Goal: Navigation & Orientation: Understand site structure

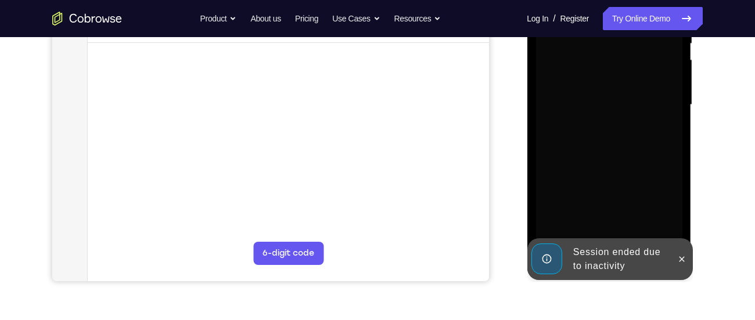
scroll to position [259, 0]
click at [684, 258] on icon at bounding box center [680, 258] width 9 height 9
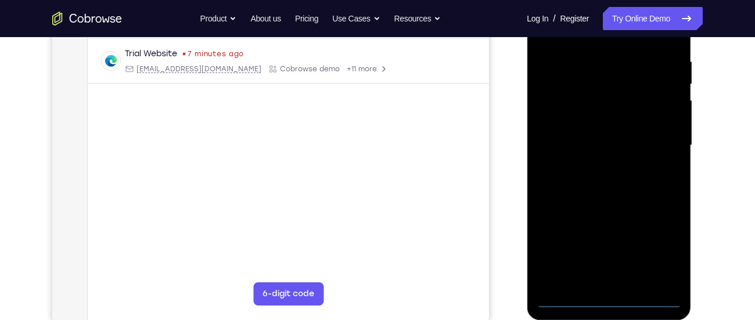
scroll to position [219, 0]
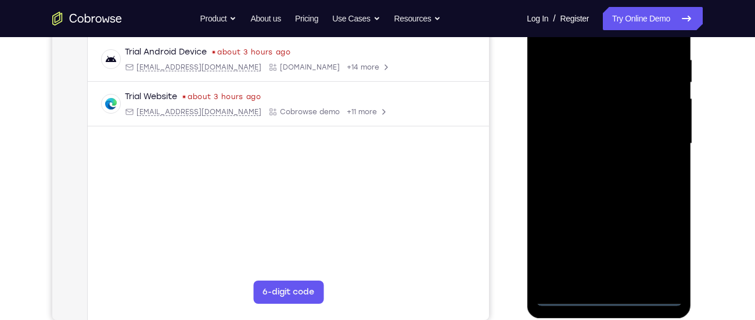
click at [605, 297] on div at bounding box center [608, 143] width 146 height 325
click at [658, 252] on div at bounding box center [608, 143] width 146 height 325
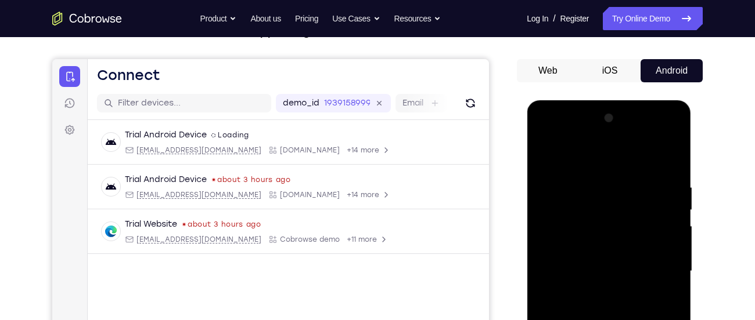
scroll to position [70, 0]
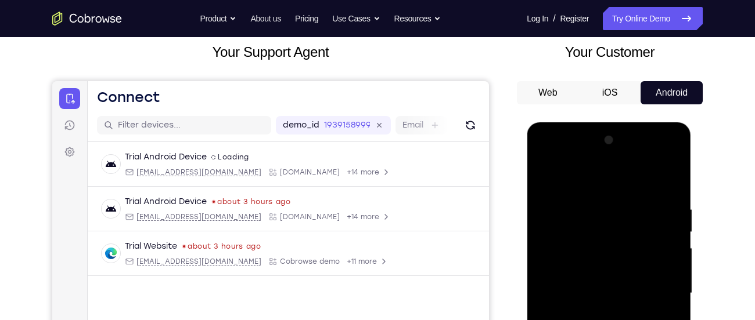
click at [546, 158] on div at bounding box center [608, 293] width 146 height 325
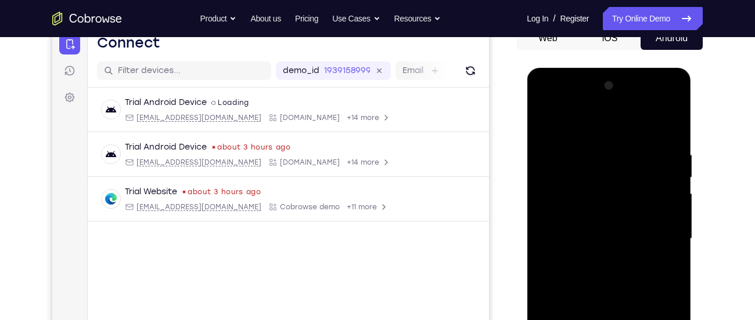
scroll to position [137, 0]
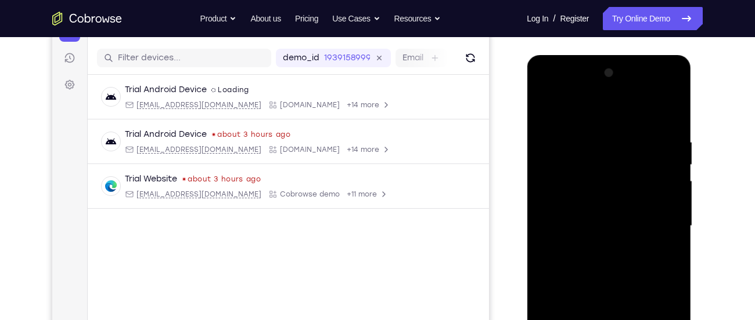
click at [660, 219] on div at bounding box center [608, 226] width 146 height 325
click at [597, 247] on div at bounding box center [608, 226] width 146 height 325
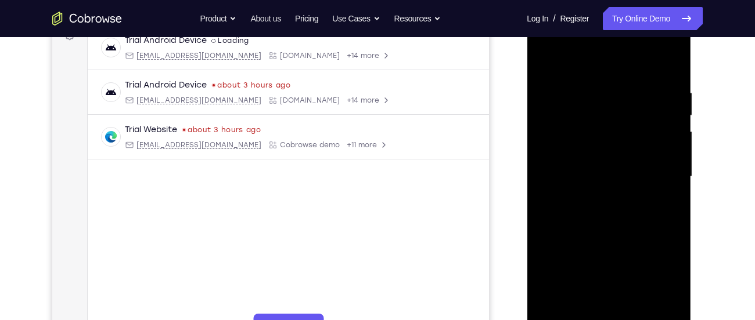
scroll to position [187, 0]
click at [619, 164] on div at bounding box center [608, 175] width 146 height 325
click at [602, 189] on div at bounding box center [608, 175] width 146 height 325
click at [590, 172] on div at bounding box center [608, 175] width 146 height 325
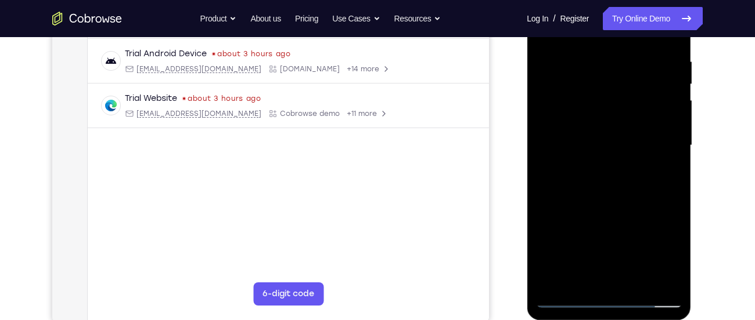
scroll to position [222, 0]
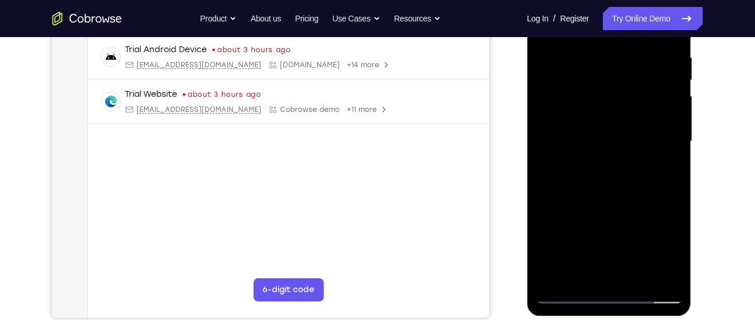
click at [608, 177] on div at bounding box center [608, 141] width 146 height 325
click at [588, 157] on div at bounding box center [608, 141] width 146 height 325
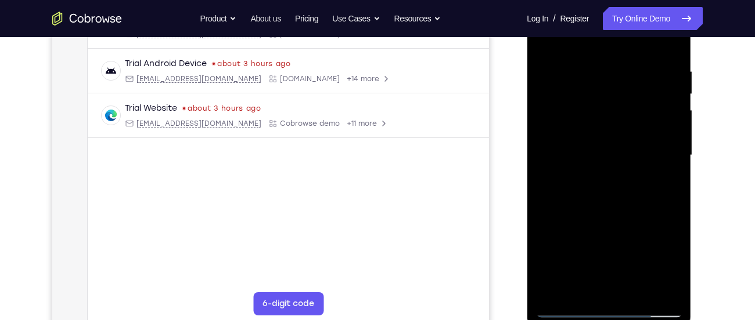
scroll to position [207, 0]
click at [615, 206] on div at bounding box center [608, 156] width 146 height 325
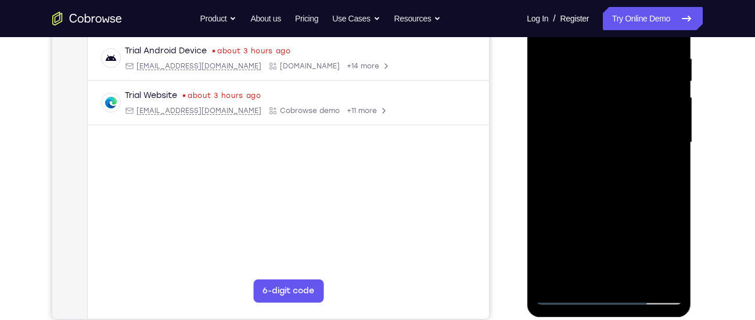
scroll to position [226, 0]
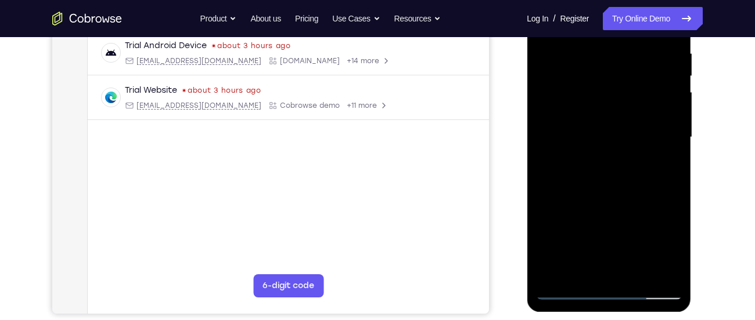
click at [594, 49] on div at bounding box center [608, 137] width 146 height 325
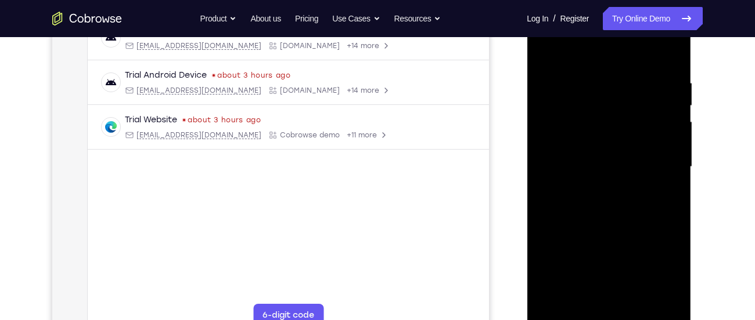
scroll to position [197, 0]
click at [668, 52] on div at bounding box center [608, 165] width 146 height 325
drag, startPoint x: 656, startPoint y: 67, endPoint x: 544, endPoint y: 85, distance: 112.9
click at [544, 85] on div at bounding box center [608, 165] width 146 height 325
drag, startPoint x: 678, startPoint y: 72, endPoint x: 582, endPoint y: 83, distance: 96.4
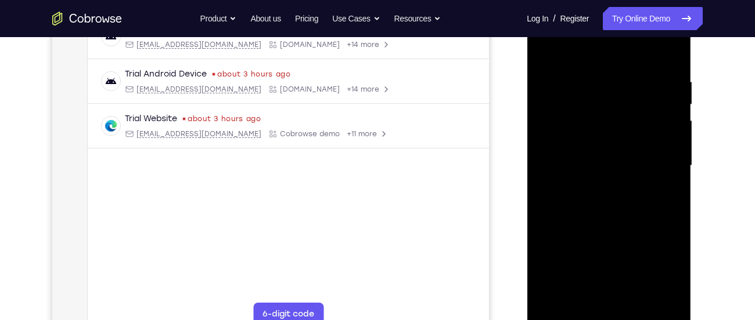
click at [582, 83] on div at bounding box center [608, 165] width 146 height 325
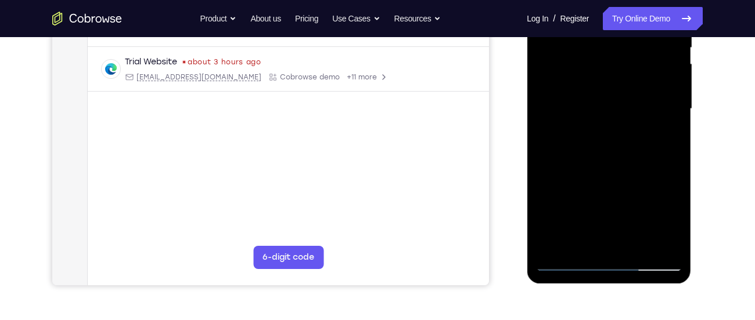
scroll to position [251, 0]
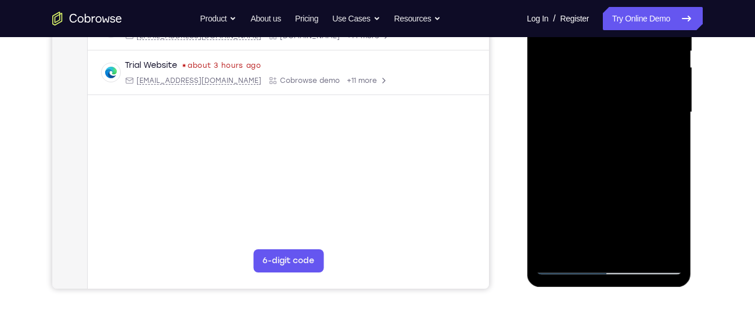
click at [676, 135] on div at bounding box center [608, 112] width 146 height 325
click at [673, 121] on div at bounding box center [608, 112] width 146 height 325
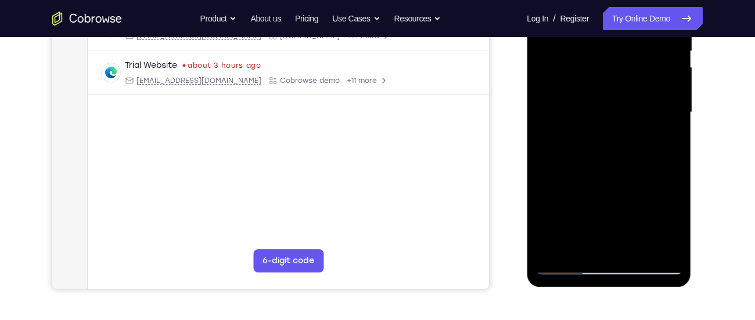
click at [673, 121] on div at bounding box center [608, 112] width 146 height 325
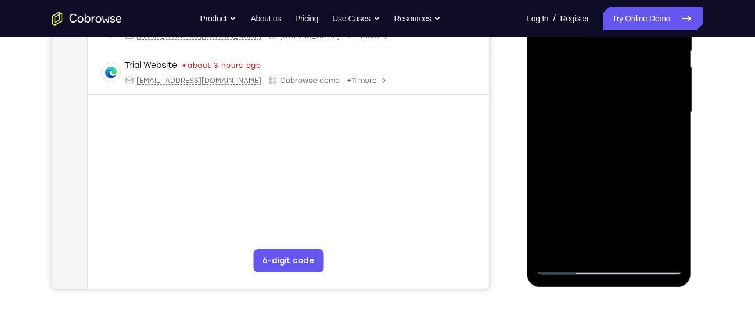
click at [673, 121] on div at bounding box center [608, 112] width 146 height 325
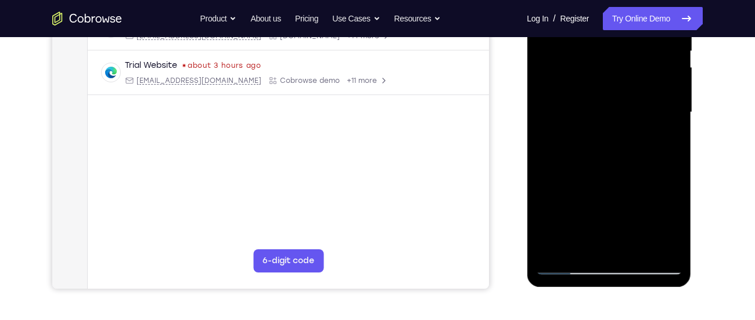
click at [673, 121] on div at bounding box center [608, 112] width 146 height 325
click at [542, 211] on div at bounding box center [608, 112] width 146 height 325
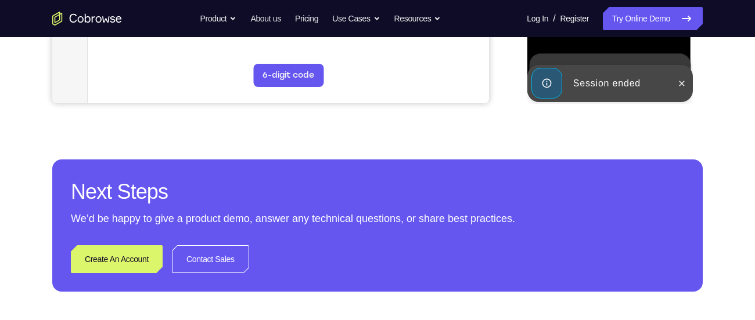
scroll to position [413, 0]
